Goal: Information Seeking & Learning: Learn about a topic

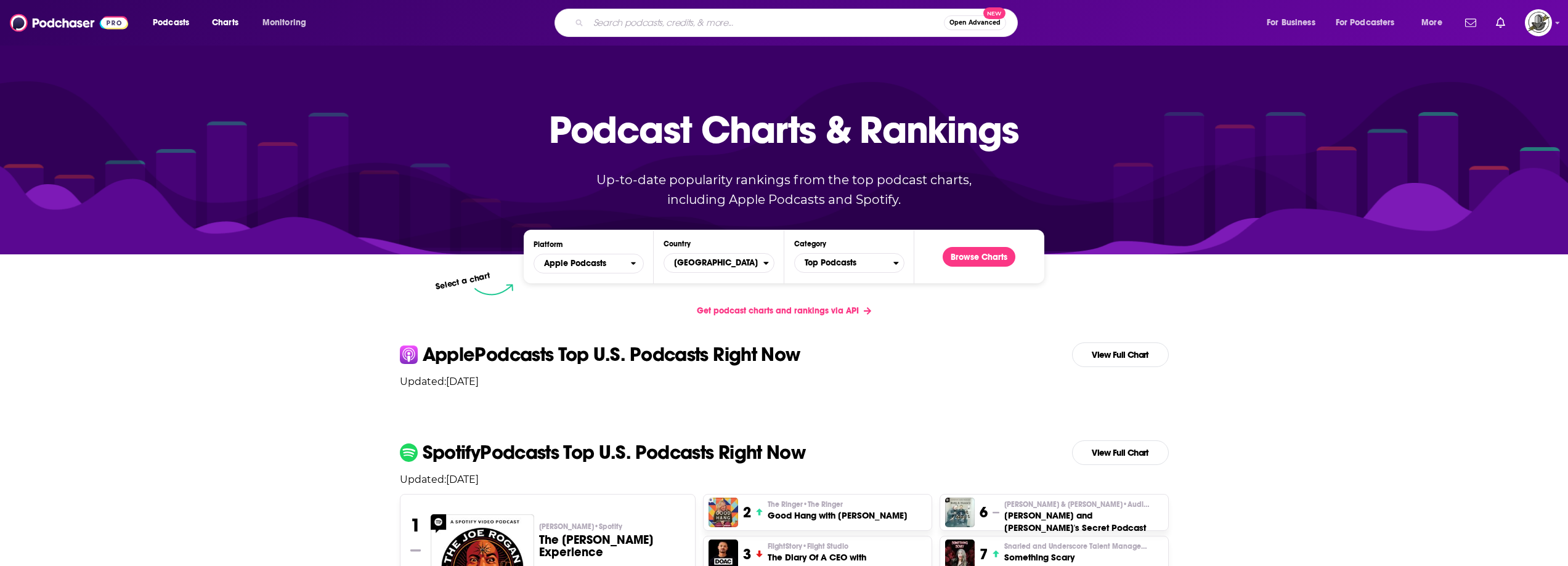
click at [799, 17] on input "Search podcasts, credits, & more..." at bounding box center [766, 23] width 355 height 20
paste input "Black Wealth Renaissance"
type input "Black Wealth Renaissance"
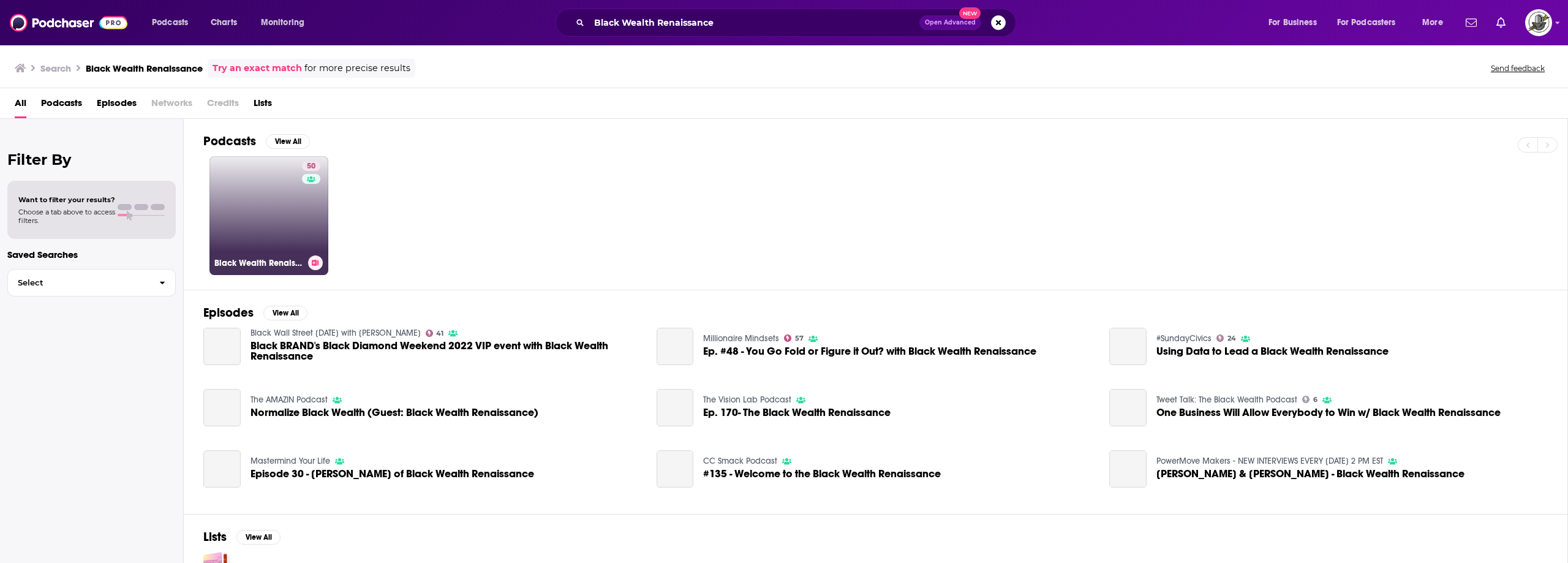
click at [272, 214] on link "50 Black Wealth Renaissance" at bounding box center [268, 215] width 119 height 119
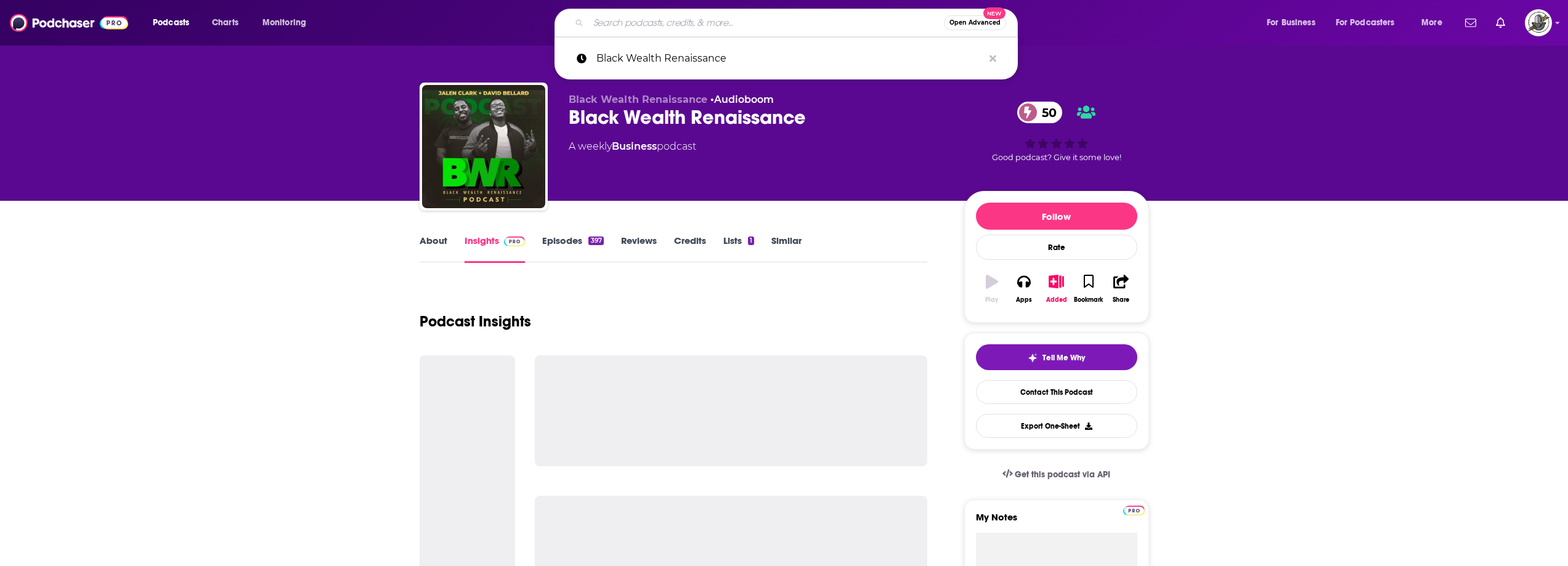
click at [811, 20] on input "Search podcasts, credits, & more..." at bounding box center [766, 23] width 355 height 20
click at [992, 57] on icon "Search podcasts, credits, & more..." at bounding box center [993, 58] width 7 height 7
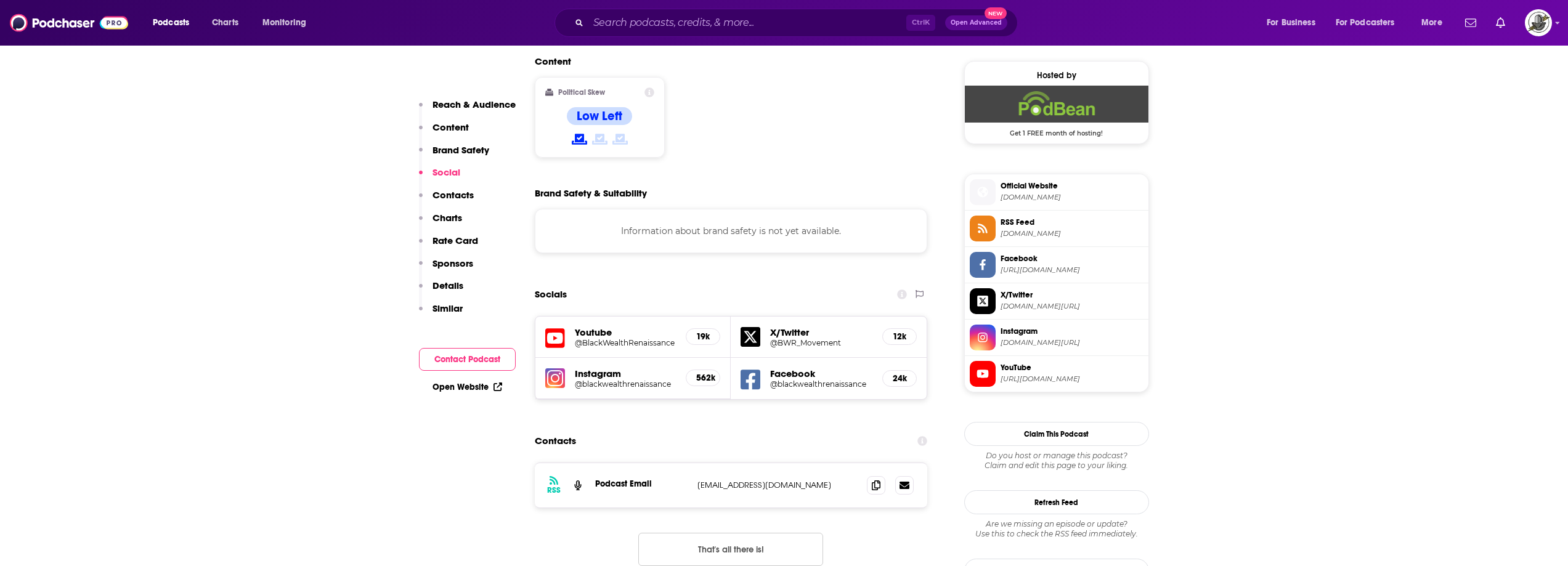
scroll to position [986, 0]
click at [753, 367] on icon at bounding box center [751, 378] width 20 height 23
click at [548, 326] on icon at bounding box center [555, 338] width 20 height 23
click at [772, 25] on input "Search podcasts, credits, & more..." at bounding box center [747, 23] width 318 height 20
